Goal: Information Seeking & Learning: Learn about a topic

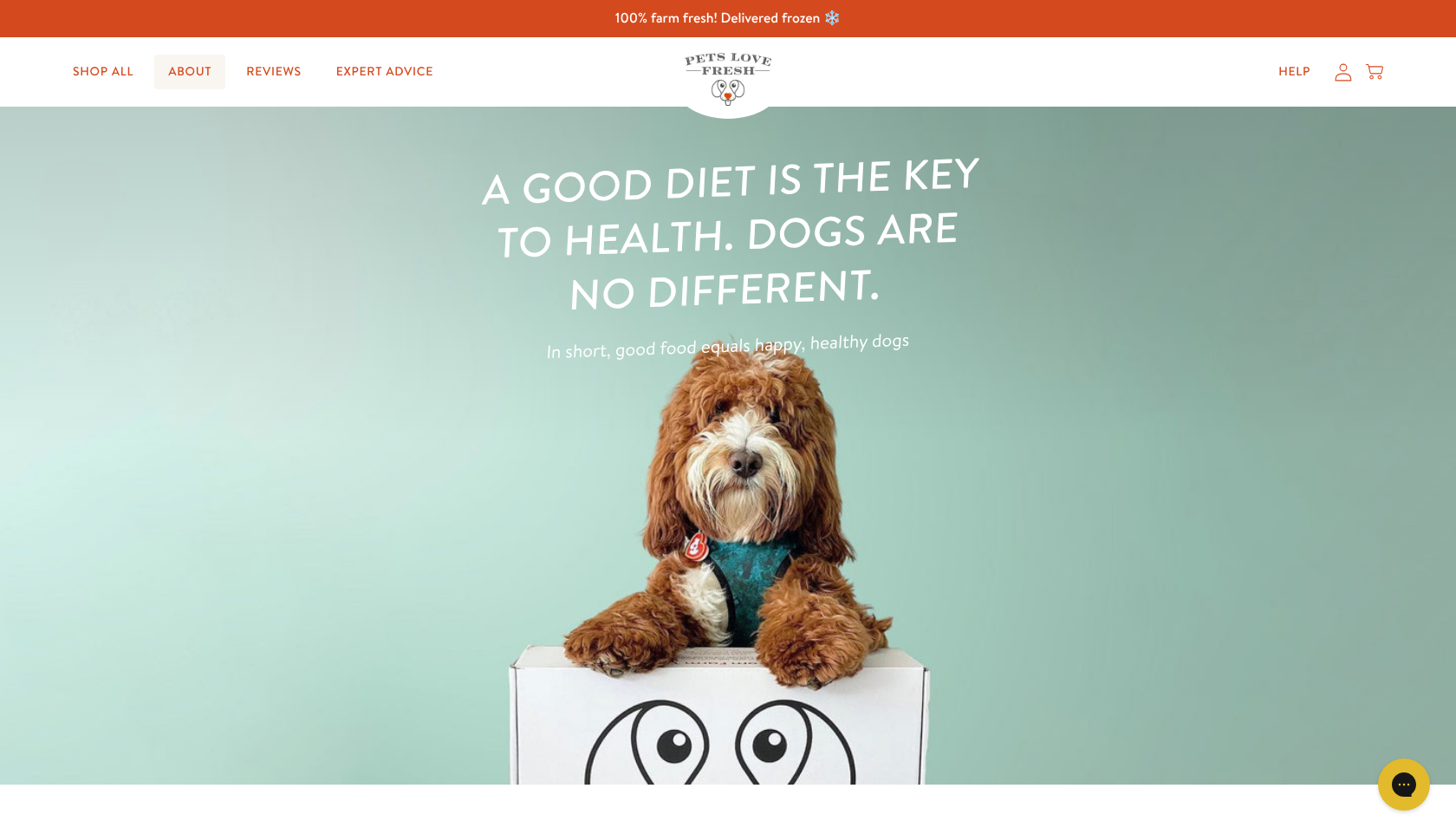
click at [186, 60] on link "About" at bounding box center [189, 72] width 71 height 35
click at [209, 81] on link "About" at bounding box center [189, 72] width 71 height 35
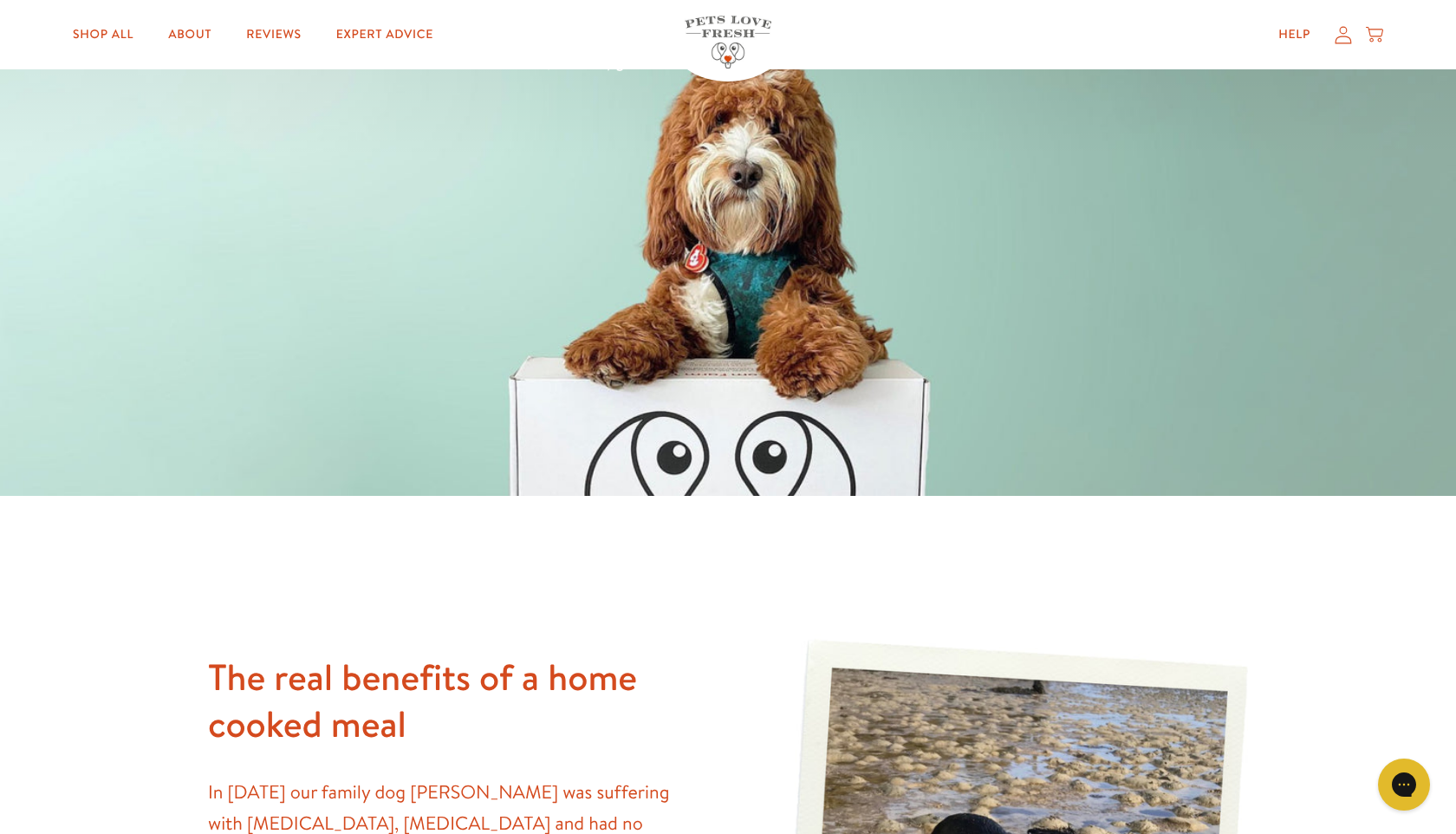
scroll to position [1, 0]
